Goal: Information Seeking & Learning: Find specific fact

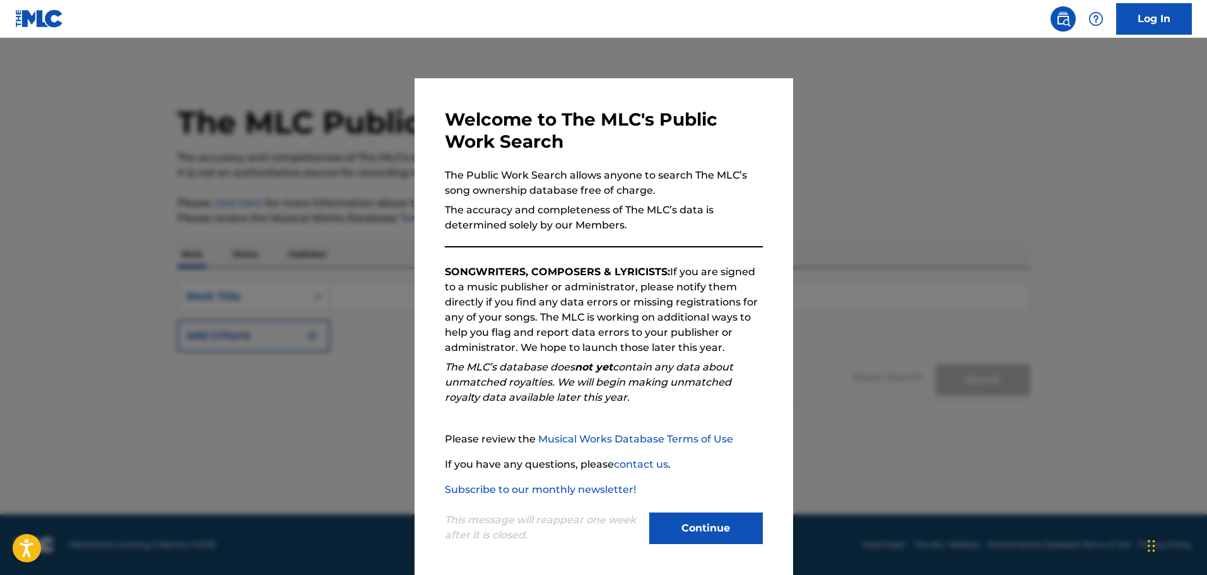
scroll to position [3, 0]
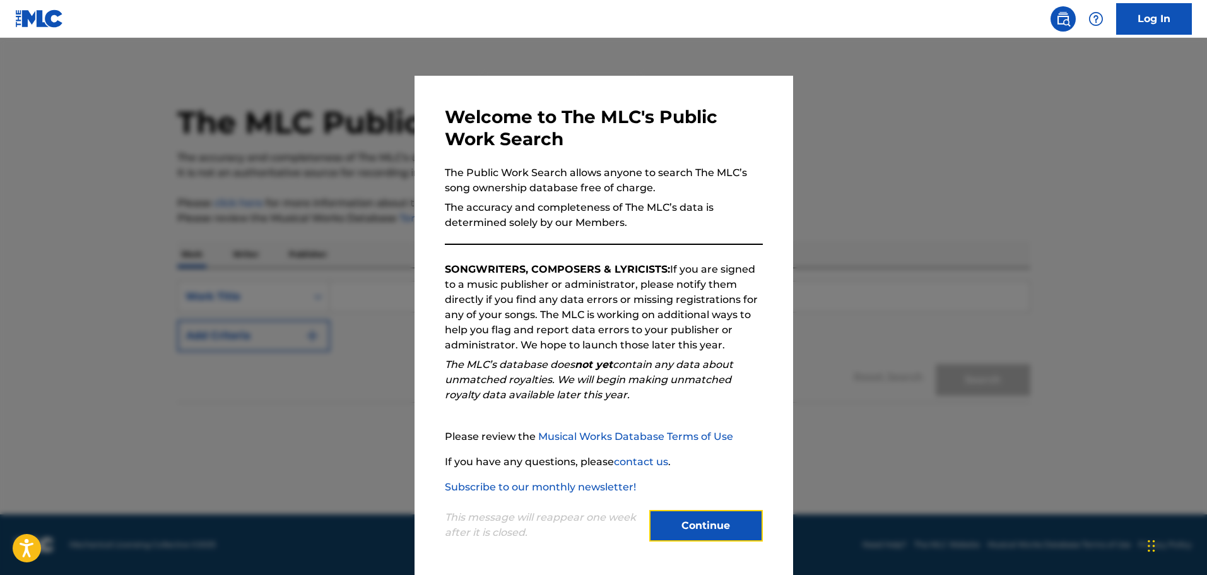
drag, startPoint x: 716, startPoint y: 533, endPoint x: 649, endPoint y: 509, distance: 71.1
click at [715, 533] on button "Continue" at bounding box center [706, 526] width 114 height 32
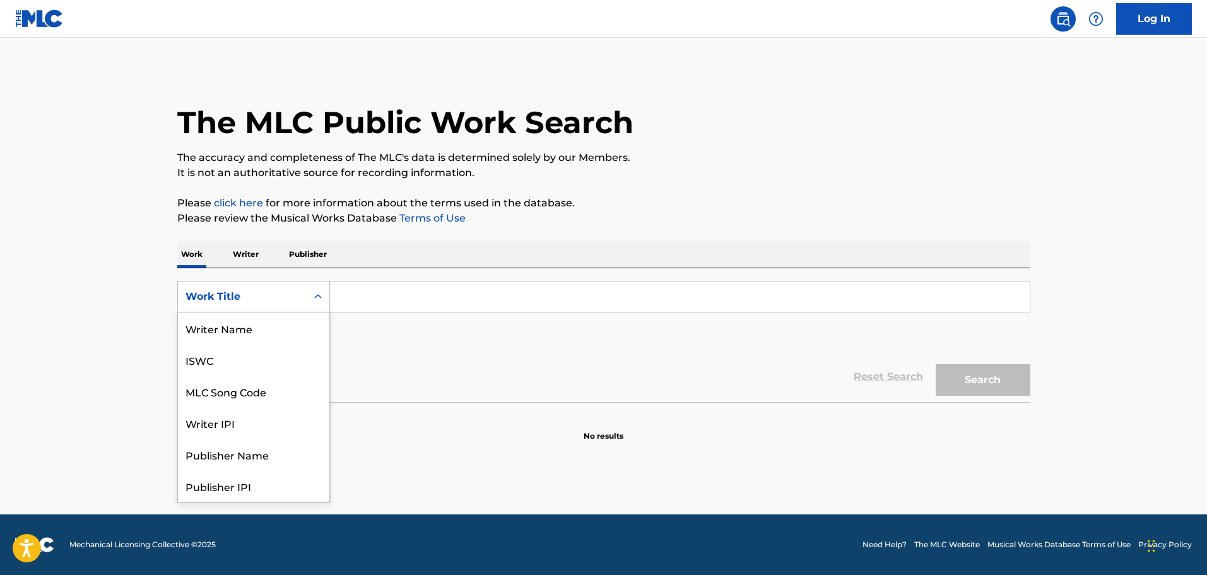
click at [324, 298] on div "Search Form" at bounding box center [318, 296] width 23 height 23
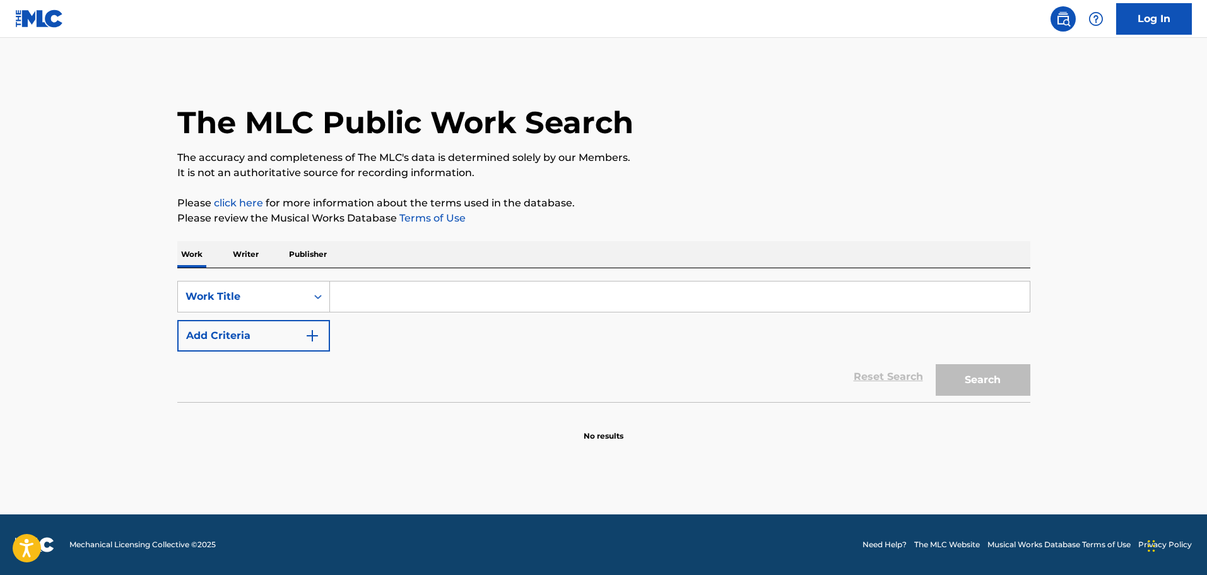
click at [393, 307] on input "Search Form" at bounding box center [680, 296] width 700 height 30
click at [250, 254] on p "Writer" at bounding box center [245, 254] width 33 height 27
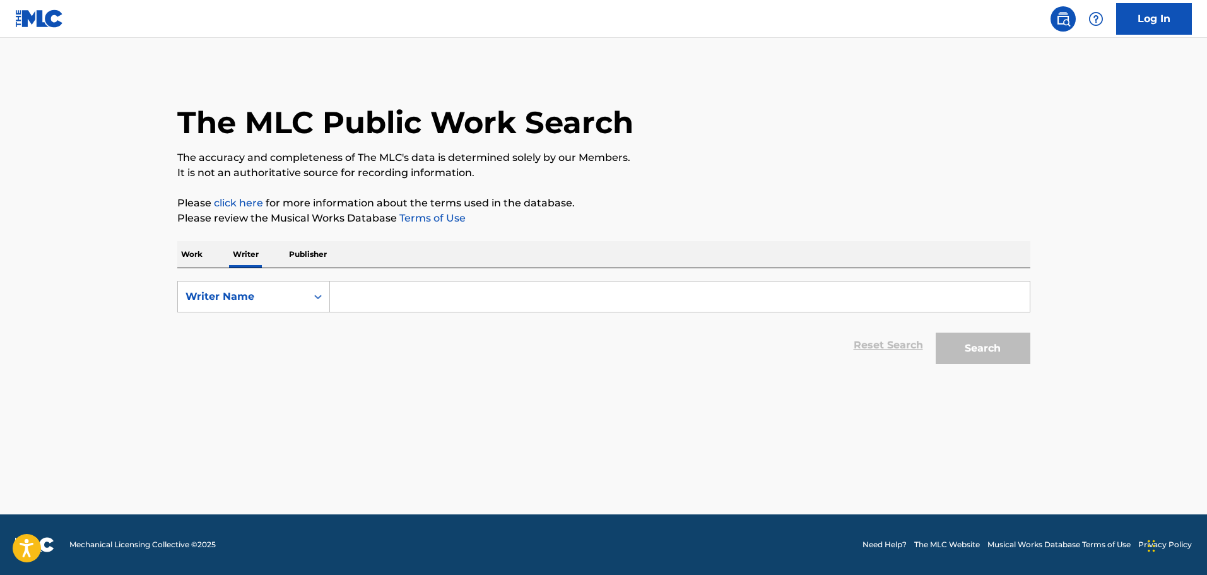
click at [399, 301] on input "Search Form" at bounding box center [680, 296] width 700 height 30
type input "Phredrick"
click at [987, 342] on button "Search" at bounding box center [983, 349] width 95 height 32
click at [219, 256] on div "Work Writer Publisher" at bounding box center [603, 254] width 853 height 27
click at [195, 259] on p "Work" at bounding box center [191, 254] width 29 height 27
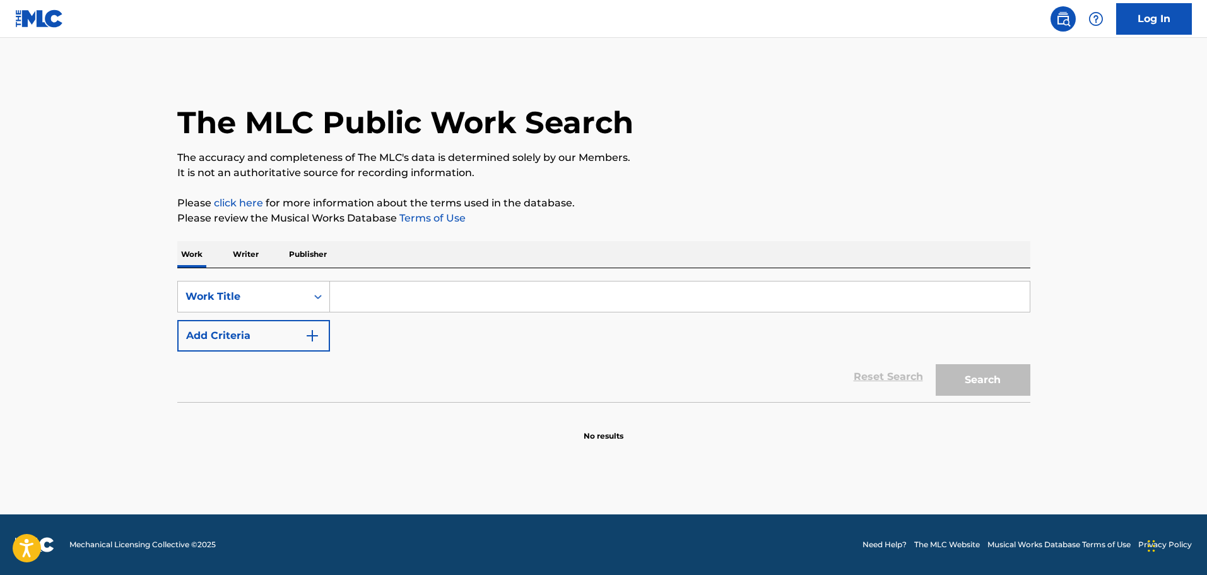
click at [391, 295] on input "Search Form" at bounding box center [680, 296] width 700 height 30
click at [298, 249] on p "Publisher" at bounding box center [307, 254] width 45 height 27
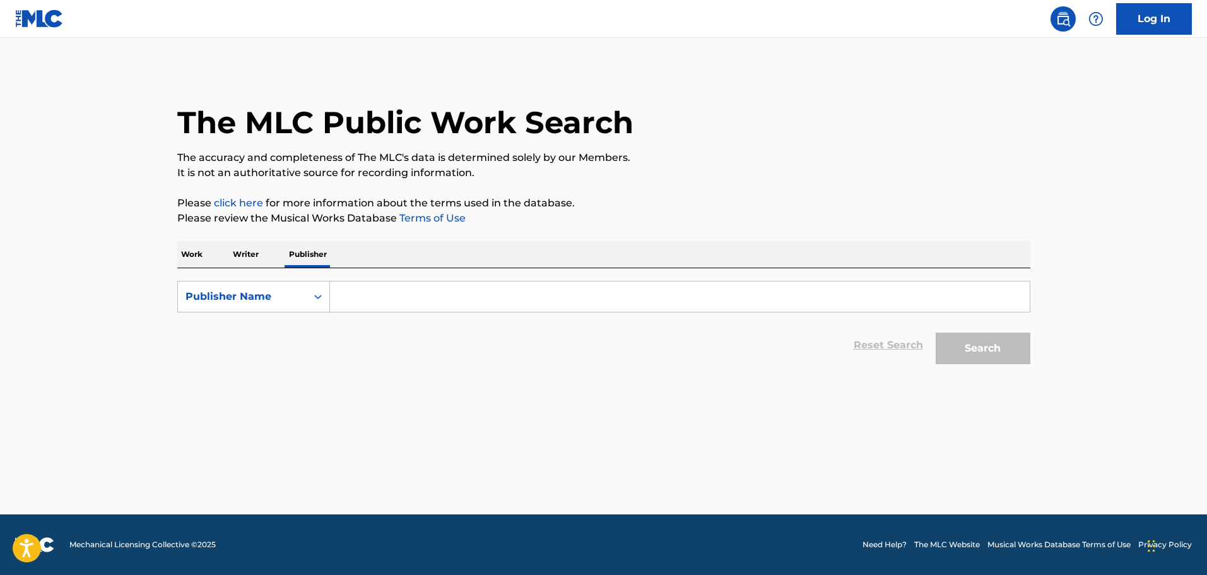
click at [388, 303] on input "Search Form" at bounding box center [680, 296] width 700 height 30
click at [1018, 359] on button "Search" at bounding box center [983, 349] width 95 height 32
click at [488, 309] on input "Phredrick" at bounding box center [680, 296] width 700 height 30
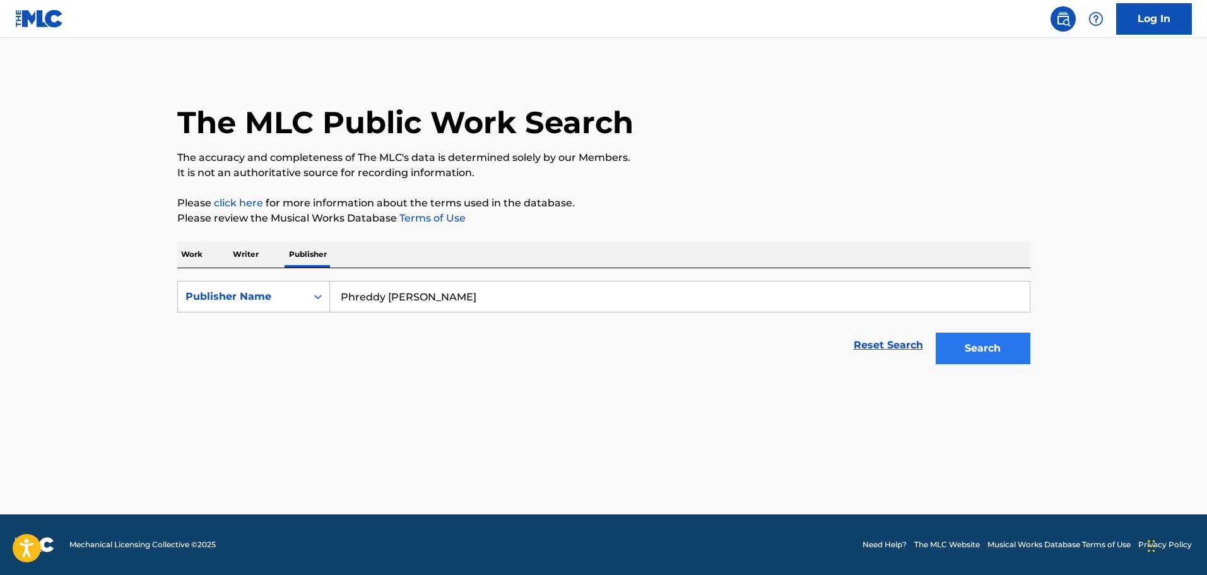
type input "Phreddy [PERSON_NAME]"
click at [979, 336] on button "Search" at bounding box center [983, 349] width 95 height 32
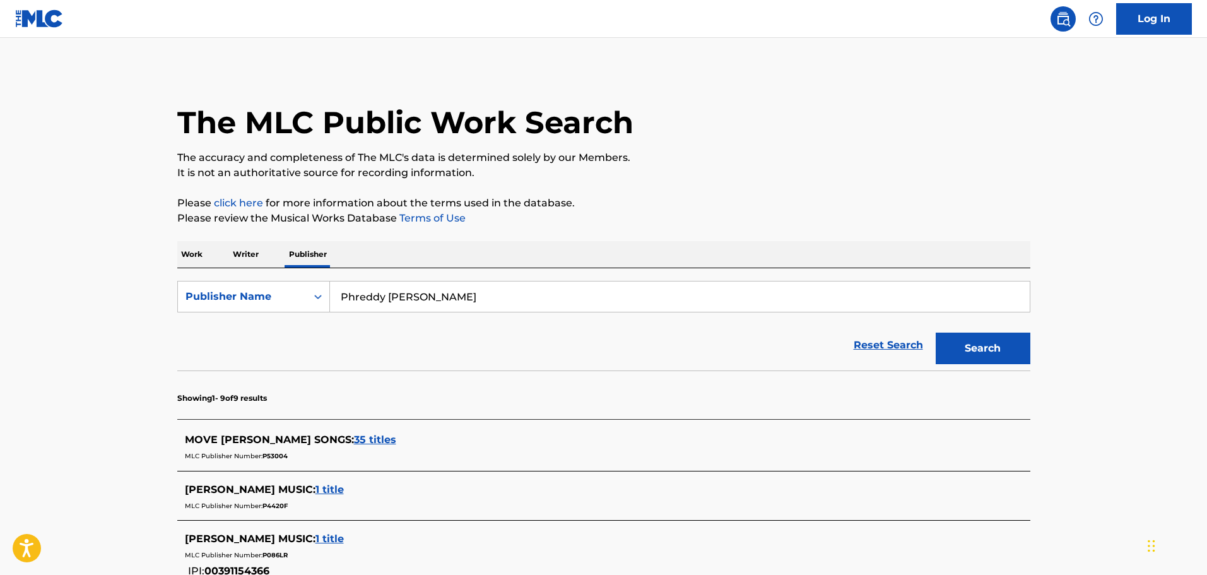
click at [251, 252] on p "Writer" at bounding box center [245, 254] width 33 height 27
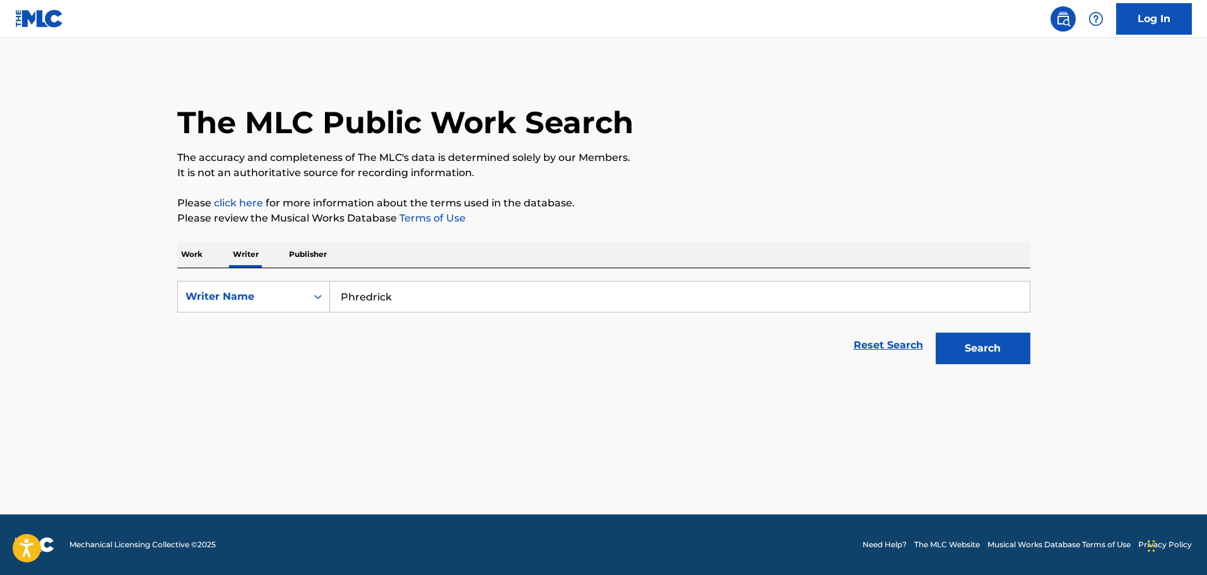
click at [420, 294] on input "Phredrick" at bounding box center [680, 296] width 700 height 30
click at [415, 302] on input "Phredrick" at bounding box center [680, 296] width 700 height 30
click at [424, 287] on input "Search Form" at bounding box center [680, 296] width 700 height 30
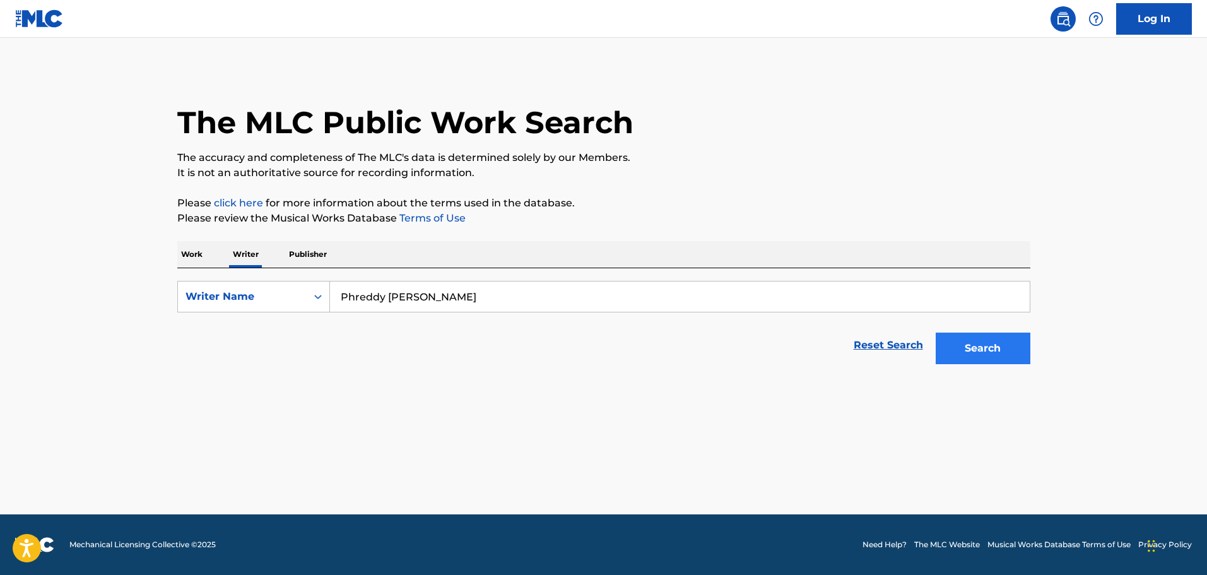
type input "Phreddy [PERSON_NAME]"
click at [1018, 346] on button "Search" at bounding box center [983, 349] width 95 height 32
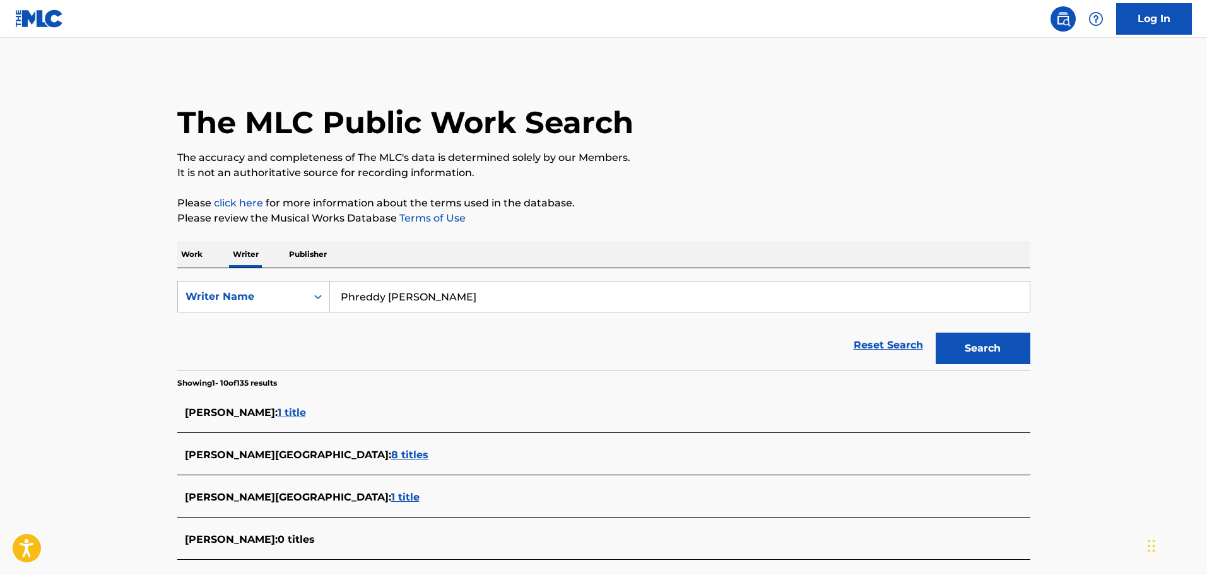
click at [204, 250] on p "Work" at bounding box center [191, 254] width 29 height 27
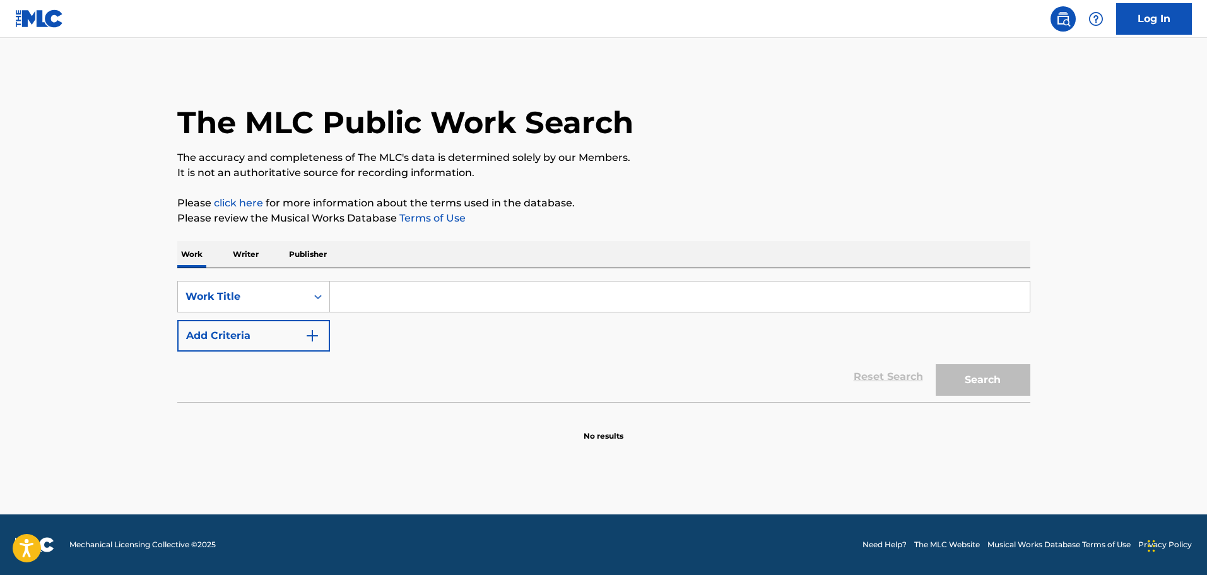
click at [495, 293] on input "Search Form" at bounding box center [680, 296] width 700 height 30
type input "Love is..."
click at [999, 374] on button "Search" at bounding box center [983, 380] width 95 height 32
click at [316, 342] on img "Search Form" at bounding box center [312, 335] width 15 height 15
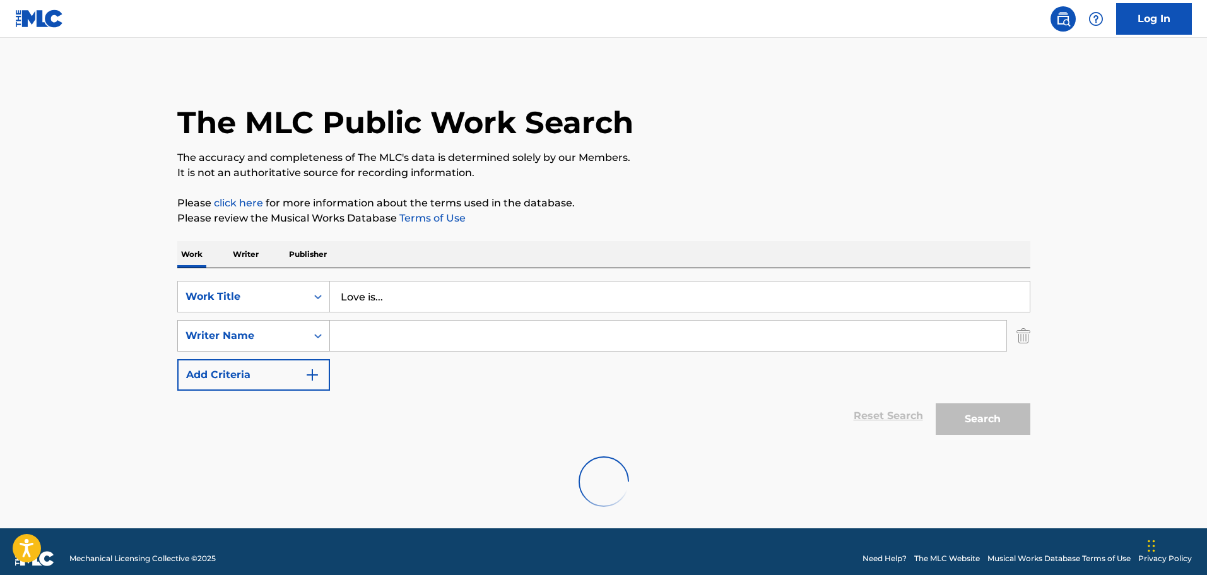
click at [307, 333] on div "Search Form" at bounding box center [318, 335] width 23 height 23
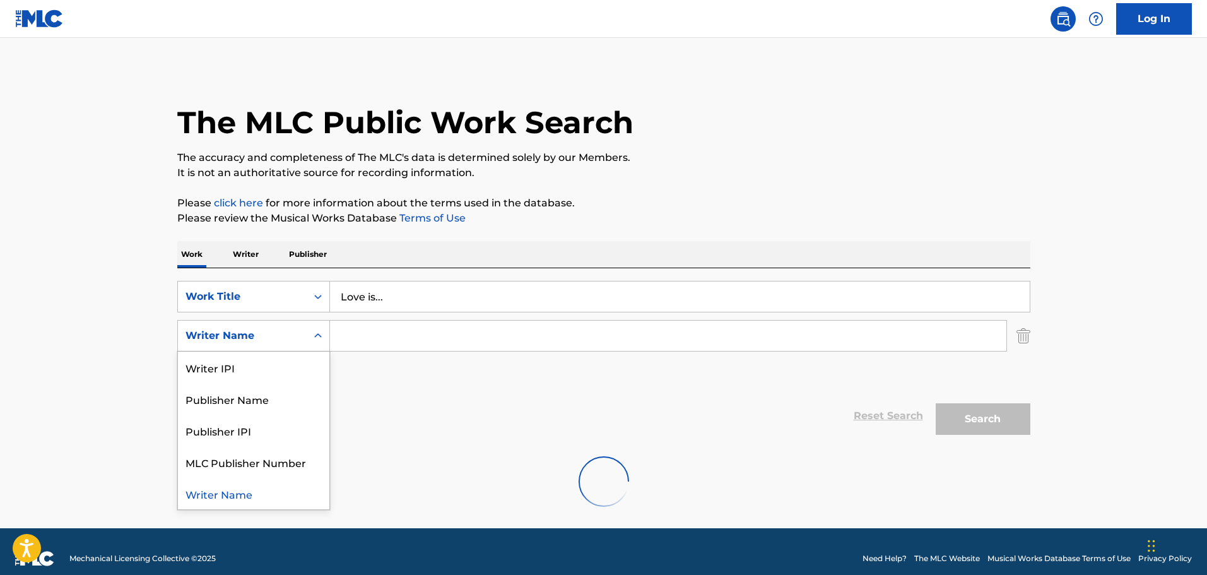
click at [103, 334] on main "The MLC Public Work Search The accuracy and completeness of The MLC's data is d…" at bounding box center [603, 283] width 1207 height 490
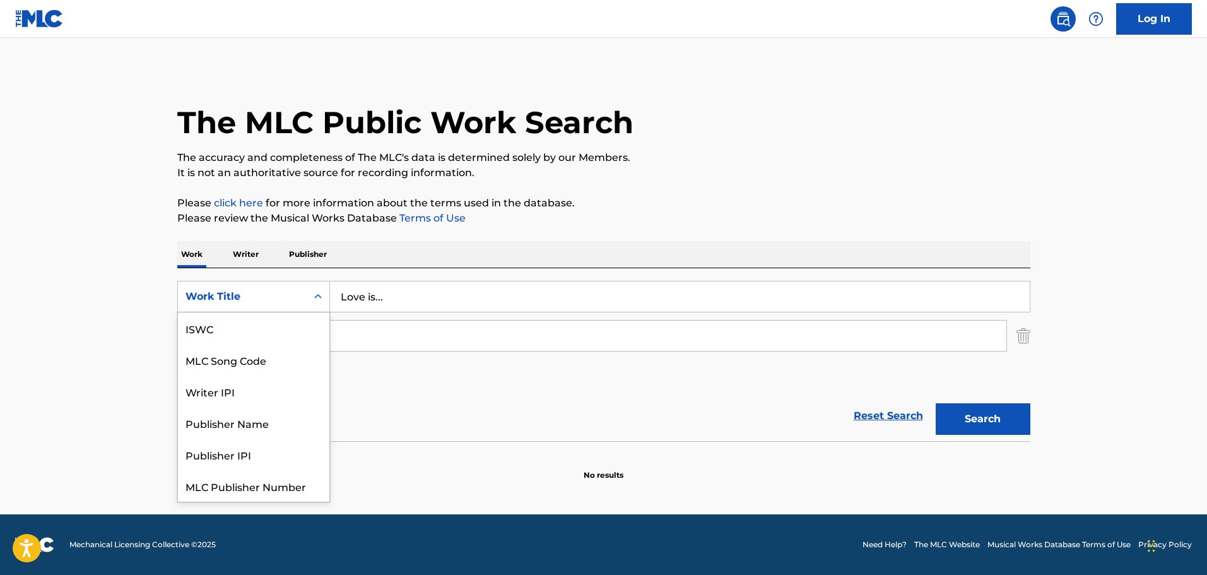
click at [326, 300] on div "Search Form" at bounding box center [318, 296] width 23 height 23
click at [239, 353] on div "Writer IPI" at bounding box center [253, 360] width 151 height 32
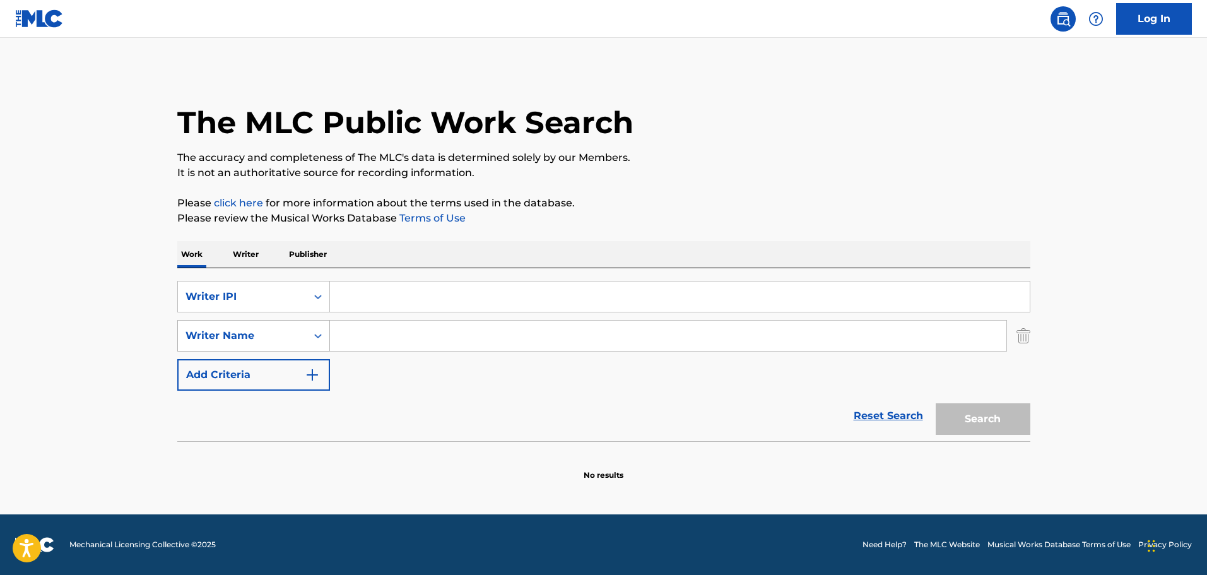
click at [300, 336] on div "Writer Name" at bounding box center [242, 336] width 129 height 24
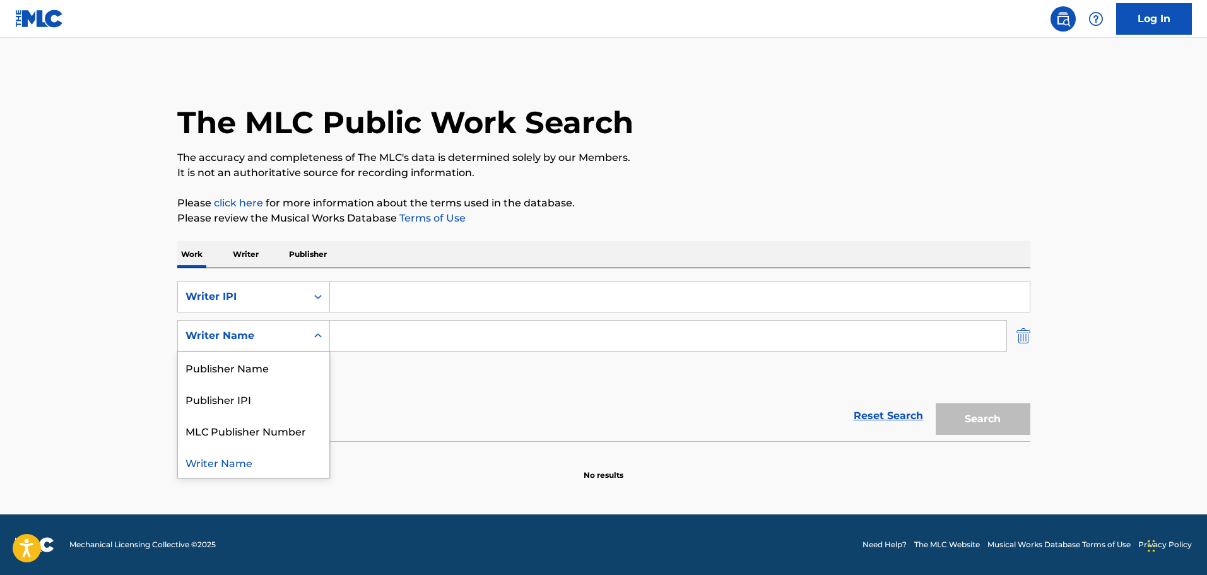
click at [1017, 337] on img "Search Form" at bounding box center [1024, 336] width 14 height 32
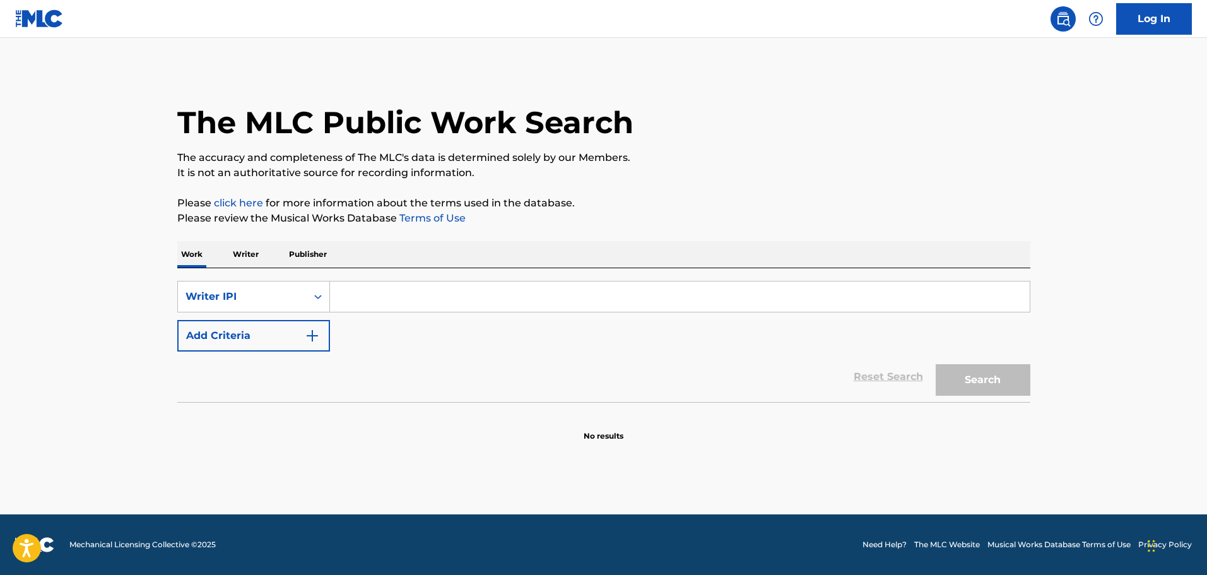
click at [416, 276] on div "SearchWithCriteria99d71341-19e8-4226-a7c0-481a9cdcd161 Writer IPI Add Criteria …" at bounding box center [603, 335] width 853 height 134
click at [401, 295] on input "Search Form" at bounding box center [680, 296] width 700 height 30
click at [242, 254] on p "Writer" at bounding box center [245, 254] width 33 height 27
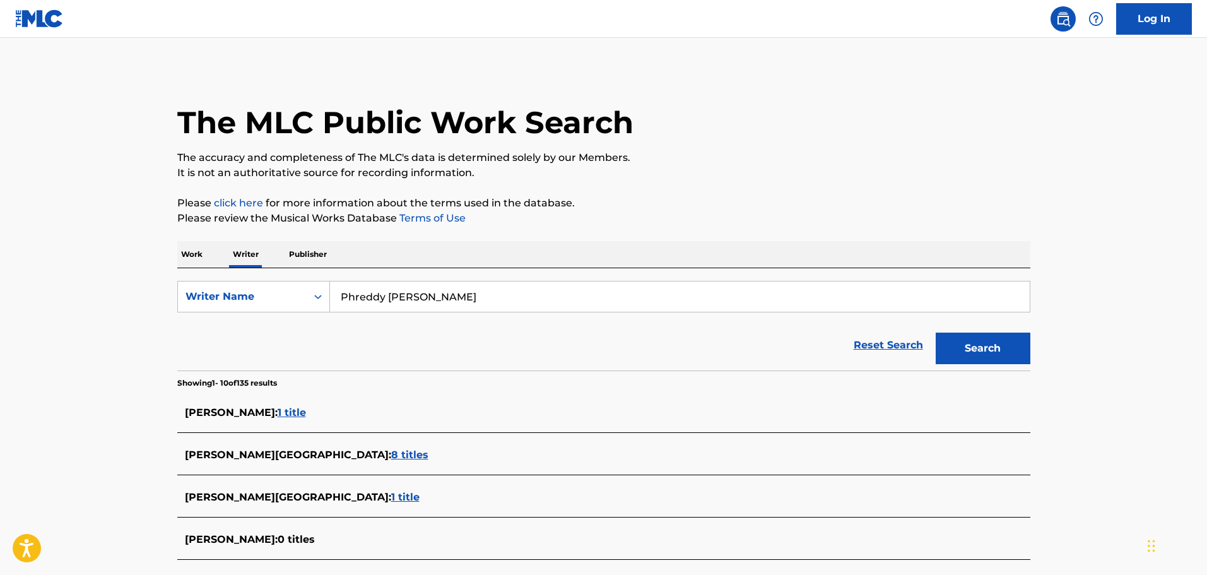
click at [491, 297] on input "Phreddy [PERSON_NAME]" at bounding box center [680, 296] width 700 height 30
click at [316, 295] on icon "Search Form" at bounding box center [318, 296] width 13 height 13
click at [261, 325] on div "Writer IPI" at bounding box center [253, 328] width 151 height 32
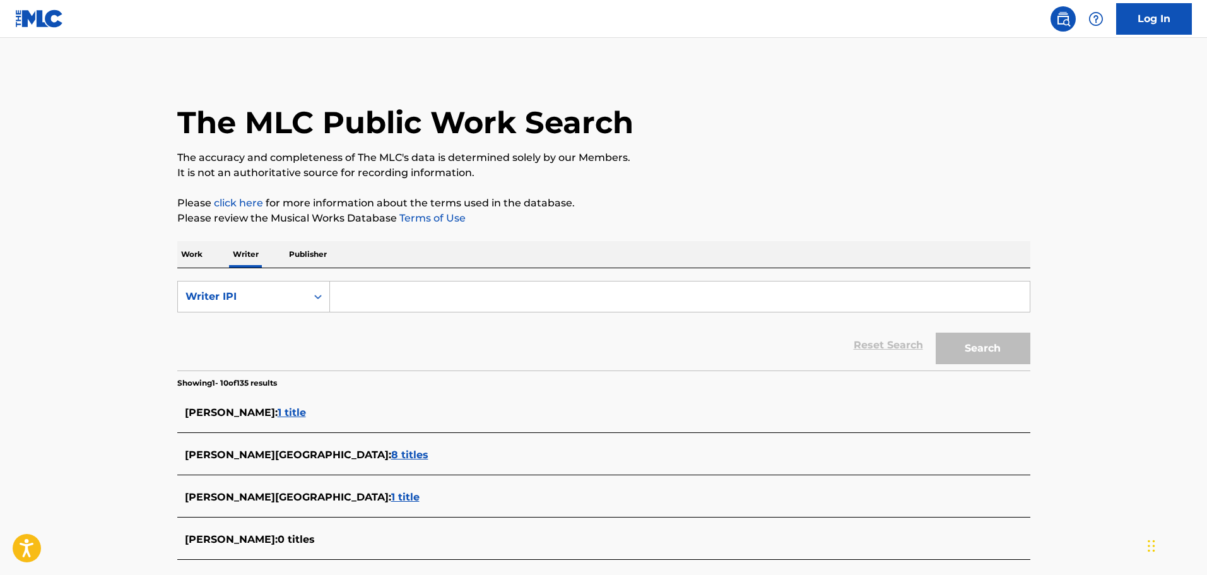
click at [344, 299] on input "Search Form" at bounding box center [680, 296] width 700 height 30
paste input "00792351817"
drag, startPoint x: 360, startPoint y: 290, endPoint x: 224, endPoint y: 281, distance: 136.6
click at [226, 283] on div "SearchWithCriteriaad10c683-e89a-495e-8893-641a4562ffe6 Writer IPI 00792351817" at bounding box center [603, 297] width 853 height 32
click at [962, 338] on button "Search" at bounding box center [983, 349] width 95 height 32
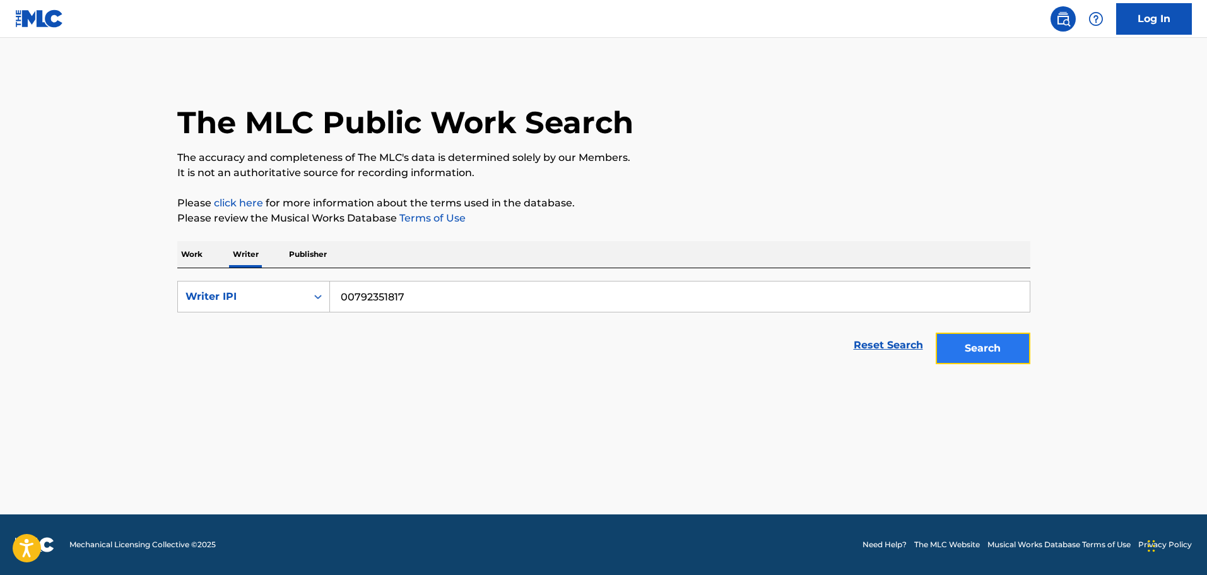
click at [983, 355] on button "Search" at bounding box center [983, 349] width 95 height 32
drag, startPoint x: 435, startPoint y: 290, endPoint x: 245, endPoint y: 273, distance: 191.3
click at [248, 275] on div "SearchWithCriteriaad10c683-e89a-495e-8893-641a4562ffe6 Writer IPI 00792351817 R…" at bounding box center [603, 319] width 853 height 102
paste input "00792351915"
drag, startPoint x: 362, startPoint y: 297, endPoint x: 247, endPoint y: 297, distance: 115.5
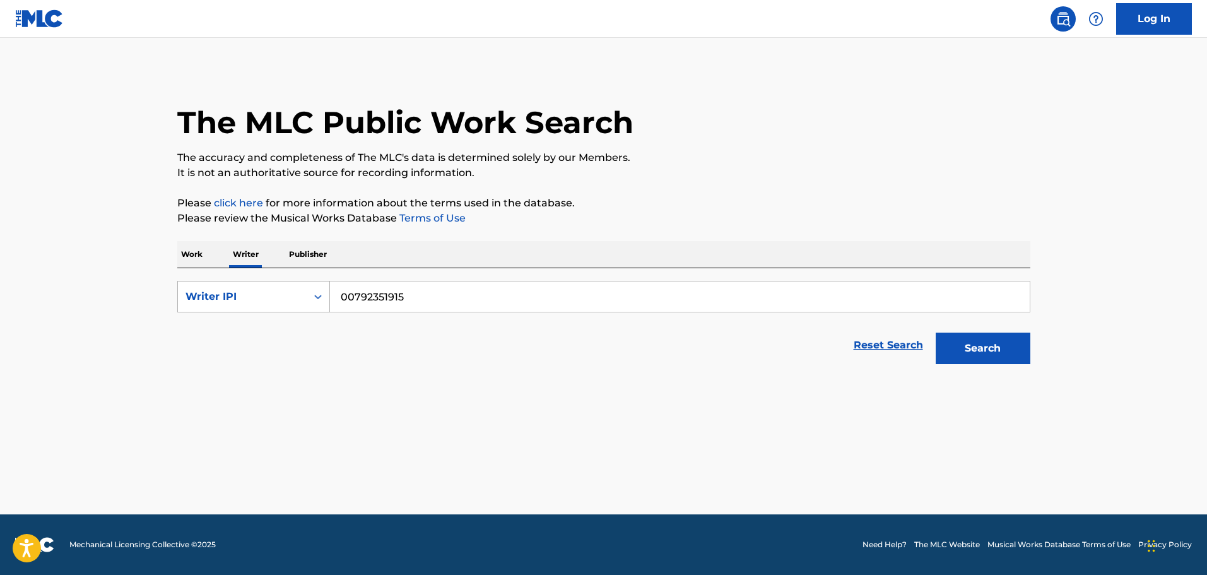
click at [256, 298] on div "SearchWithCriteriaad10c683-e89a-495e-8893-641a4562ffe6 Writer IPI 00792351915" at bounding box center [603, 297] width 853 height 32
type input "00792351915"
click at [987, 350] on button "Search" at bounding box center [983, 349] width 95 height 32
click at [976, 358] on button "Search" at bounding box center [983, 349] width 95 height 32
click at [25, 20] on img at bounding box center [39, 18] width 49 height 18
